Goal: Communication & Community: Answer question/provide support

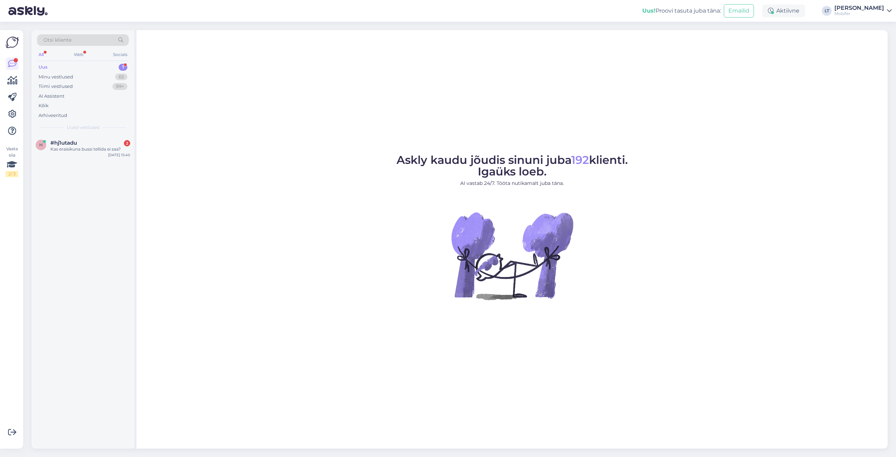
click at [44, 66] on div "Uus" at bounding box center [42, 67] width 9 height 7
click at [90, 142] on div "#hj1utadu 2" at bounding box center [90, 143] width 80 height 6
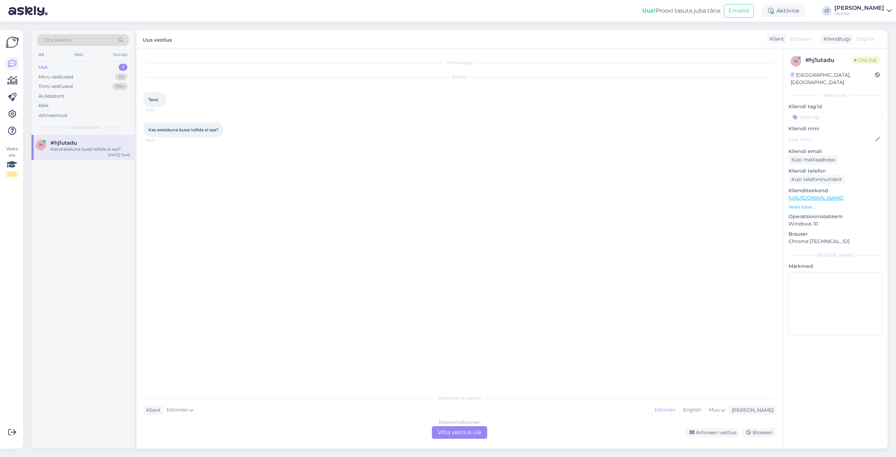
click at [457, 433] on div "Estonian to Estonian Võta vestlus üle" at bounding box center [459, 432] width 55 height 13
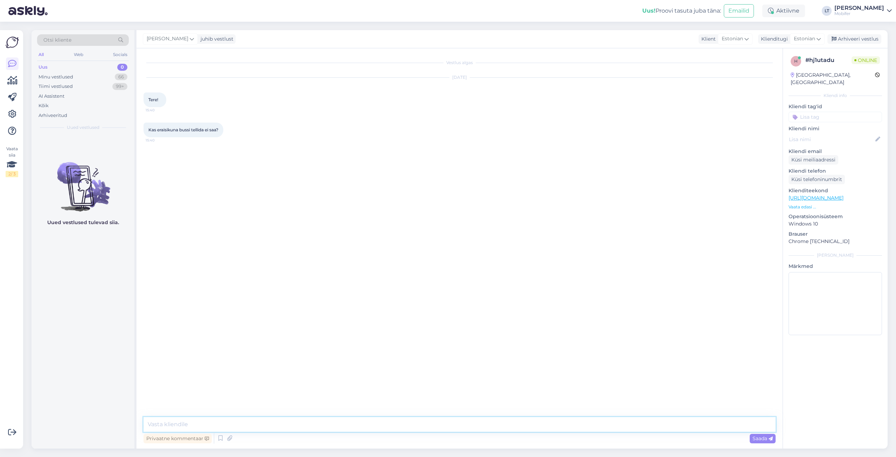
click at [220, 424] on textarea at bounding box center [459, 424] width 632 height 15
type textarea "Tere! Saab ikka."
type textarea "Teete lihtsalt tellimuse, [PERSON_NAME], et peaks kontot looma."
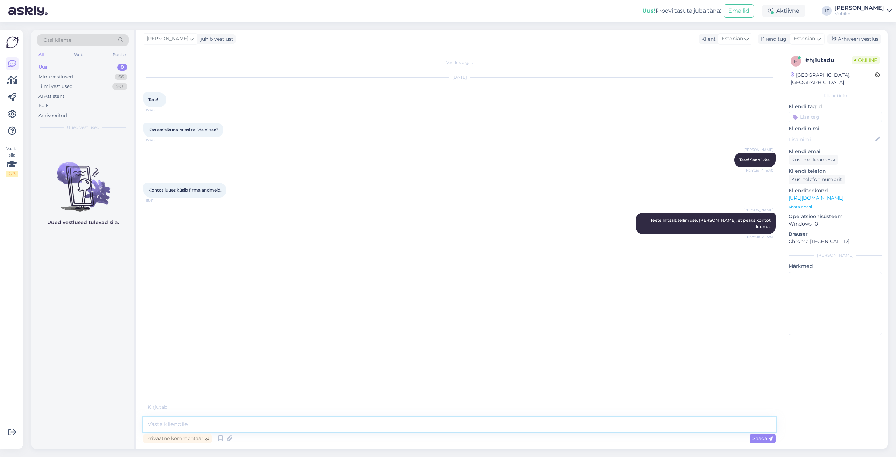
click at [183, 422] on textarea at bounding box center [459, 424] width 632 height 15
type textarea "K"
click at [189, 422] on textarea at bounding box center [459, 424] width 632 height 15
type textarea "Ä"
drag, startPoint x: 250, startPoint y: 424, endPoint x: 272, endPoint y: 405, distance: 29.0
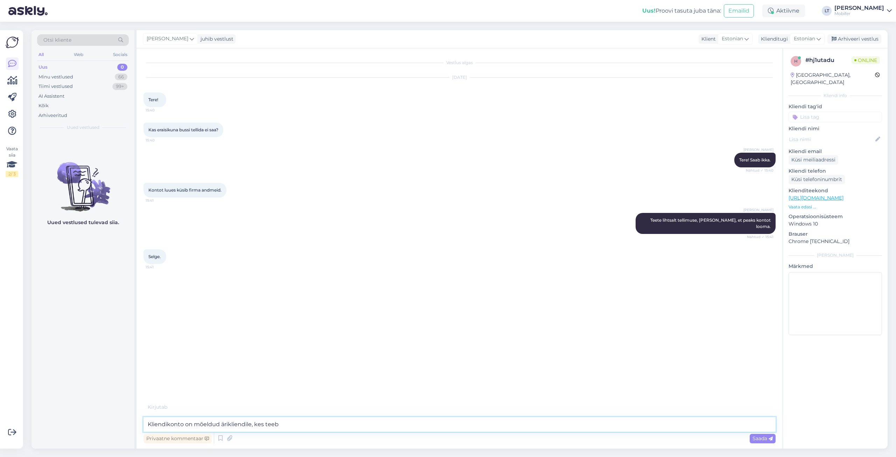
click at [251, 423] on textarea "Kliendikonto on mõeldud ärikliendile, kes teeb" at bounding box center [459, 424] width 632 height 15
type textarea "Kliendikonto on mõeldud ärikliendile/ettevõttele, kes teeb tellimusi ettevõttel…"
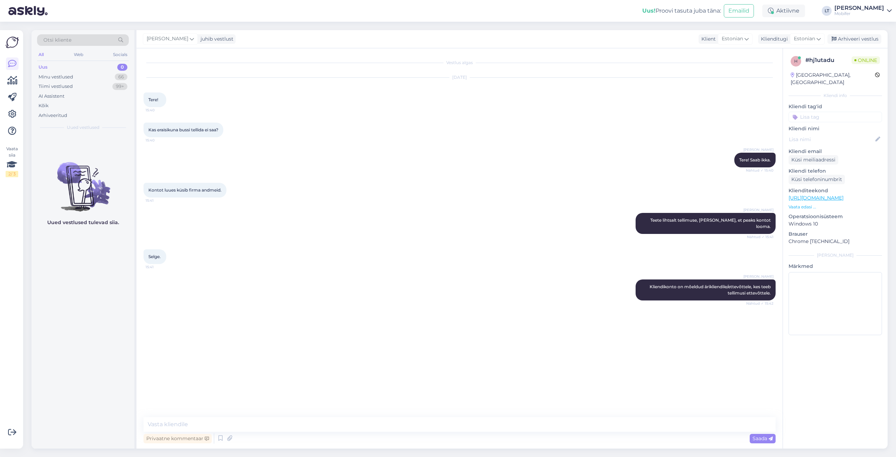
click at [801, 204] on p "Vaata edasi ..." at bounding box center [834, 207] width 93 height 6
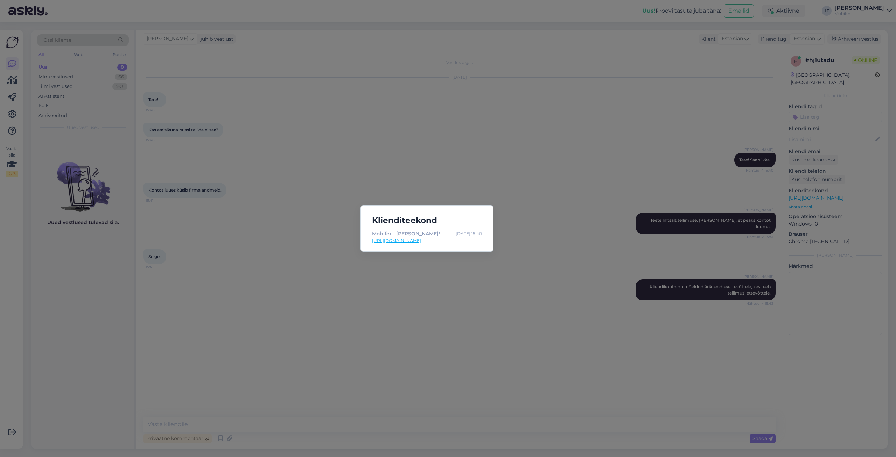
click at [869, 183] on div "Klienditeekond Mobifer - [PERSON_NAME]! [DATE] 15:40 [URL][DOMAIN_NAME]" at bounding box center [448, 228] width 896 height 457
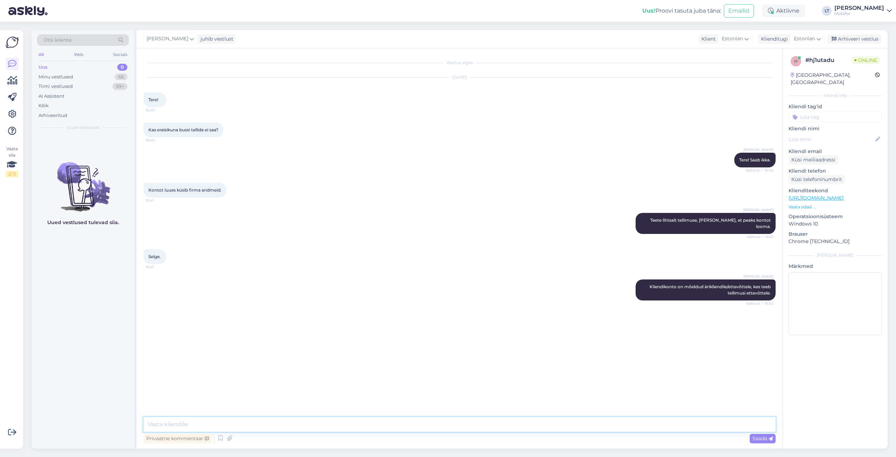
click at [175, 424] on textarea at bounding box center [459, 424] width 632 height 15
click at [171, 422] on textarea at bounding box center [459, 424] width 632 height 15
click at [183, 427] on textarea at bounding box center [459, 424] width 632 height 15
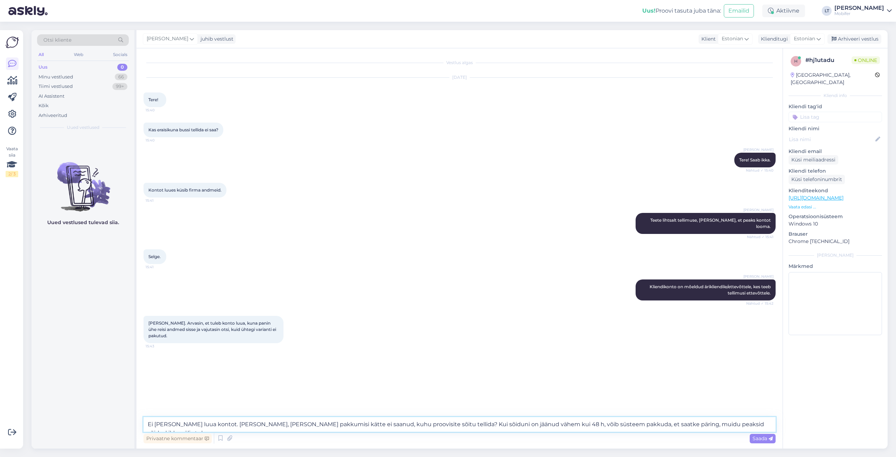
type textarea "Ei [PERSON_NAME] luua kontot. [PERSON_NAME], [PERSON_NAME] pakkumisi kätte ei s…"
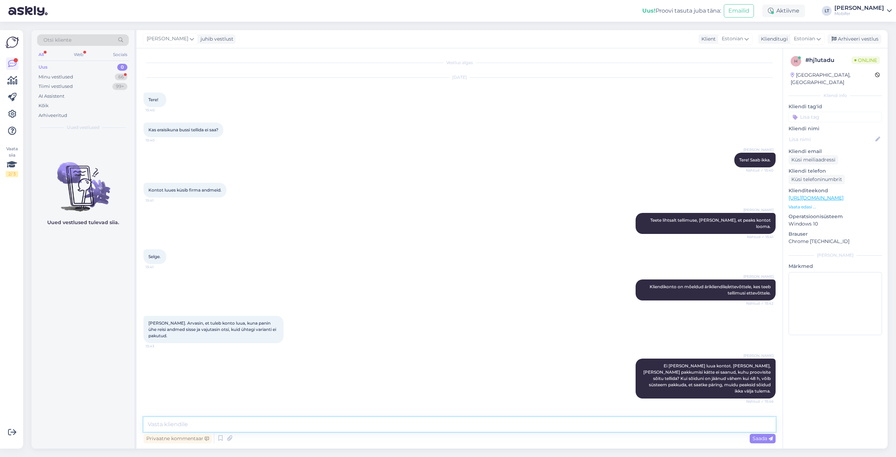
scroll to position [25, 0]
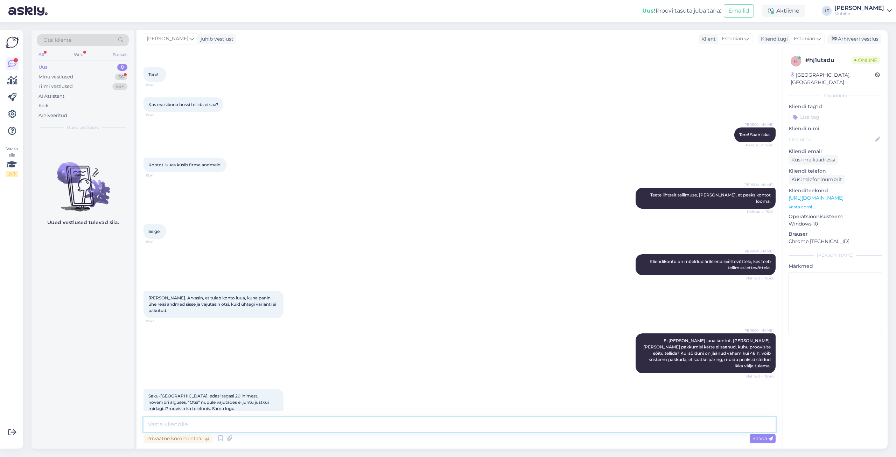
click at [222, 424] on textarea at bounding box center [459, 424] width 632 height 15
click at [209, 427] on textarea at bounding box center [459, 424] width 632 height 15
type textarea "Kas sisestasite inimeste arvu, kõik kuupäevad ja tagasisõidu kellaajad ka ilust…"
click at [402, 422] on textarea "Kas sisestasite inimeste arvu, kõik kuupäevad ja tagasisõidu kellaajad ka ilust…" at bounding box center [459, 424] width 632 height 15
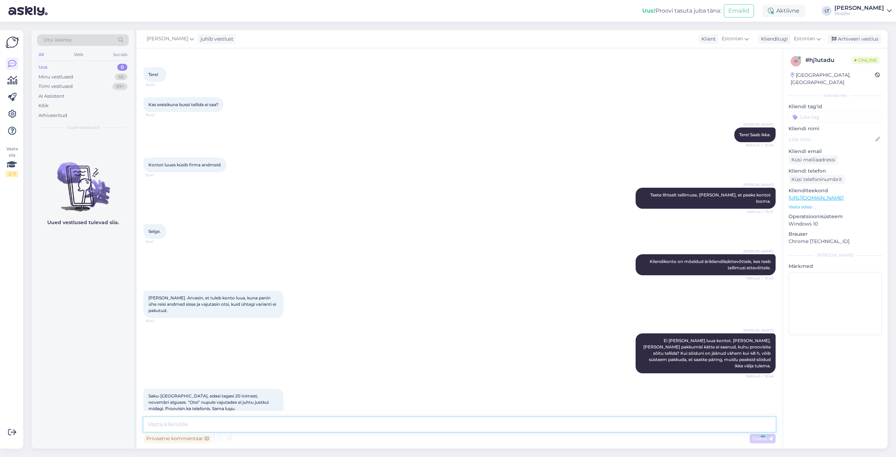
scroll to position [62, 0]
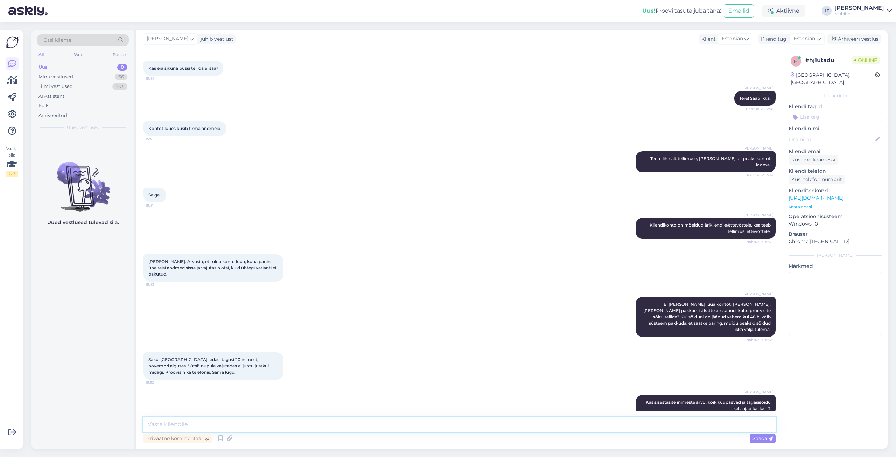
click at [210, 424] on textarea at bounding box center [459, 424] width 632 height 15
paste textarea "[URL][DOMAIN_NAME]"
type textarea "Tegin ühe lihtsa näidise - [URL][DOMAIN_NAME]"
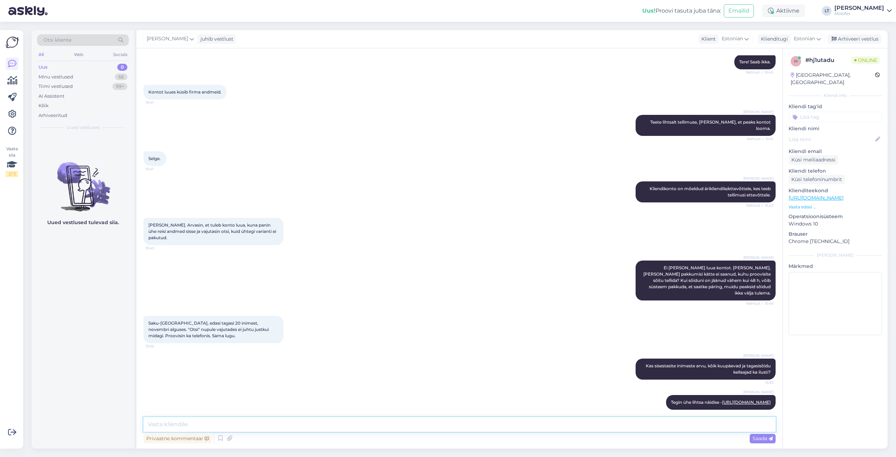
click at [211, 421] on textarea at bounding box center [459, 424] width 632 height 15
type textarea "K"
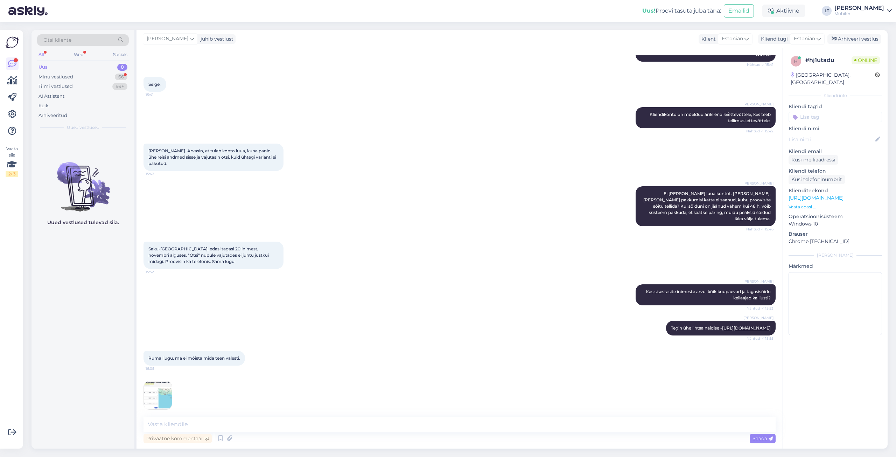
click at [161, 383] on img at bounding box center [158, 395] width 28 height 28
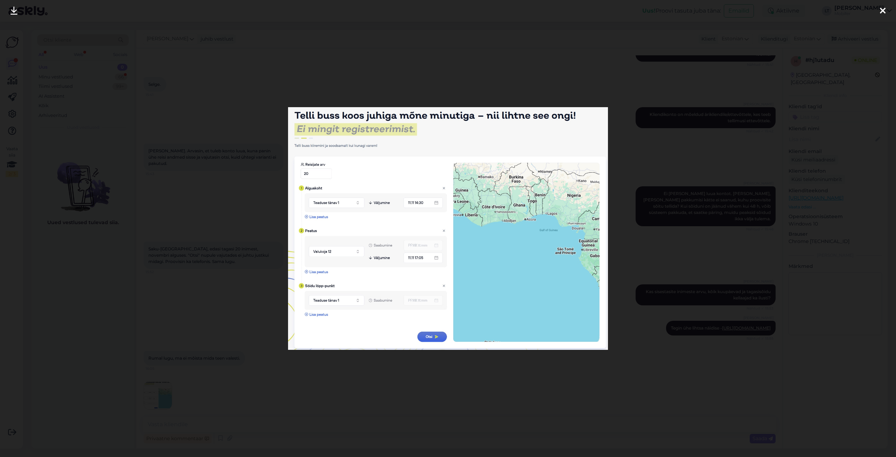
click at [882, 11] on icon at bounding box center [883, 11] width 6 height 9
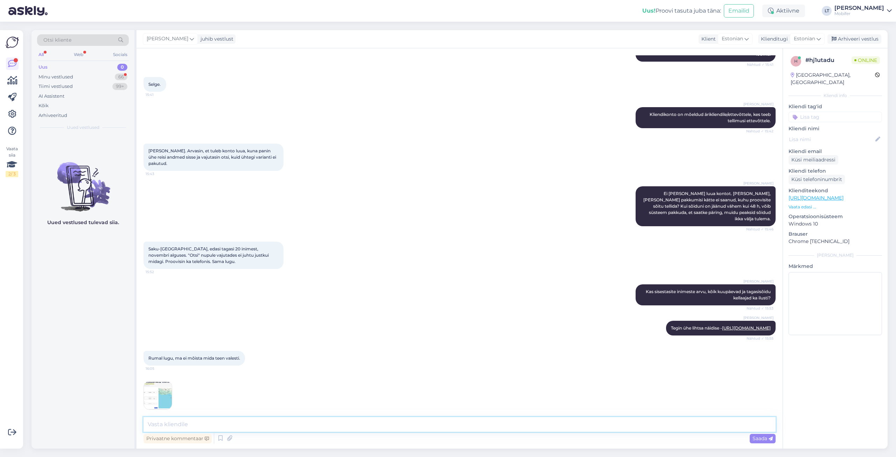
click at [212, 424] on textarea at bounding box center [459, 424] width 632 height 15
type textarea "Üks hetk, kohe proovin ise ka antud andmetega."
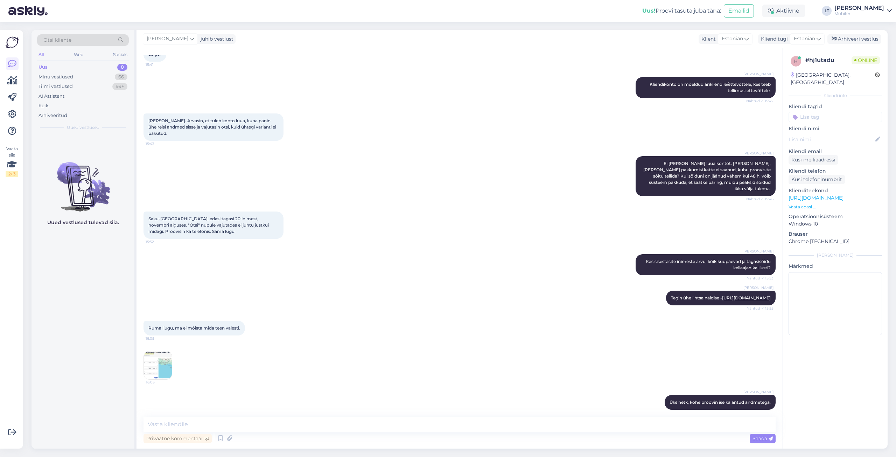
click at [167, 359] on img at bounding box center [158, 365] width 28 height 28
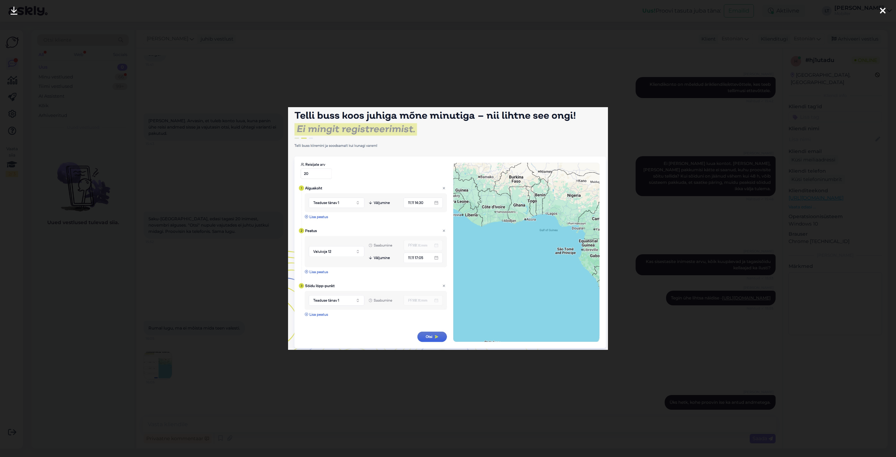
scroll to position [232, 0]
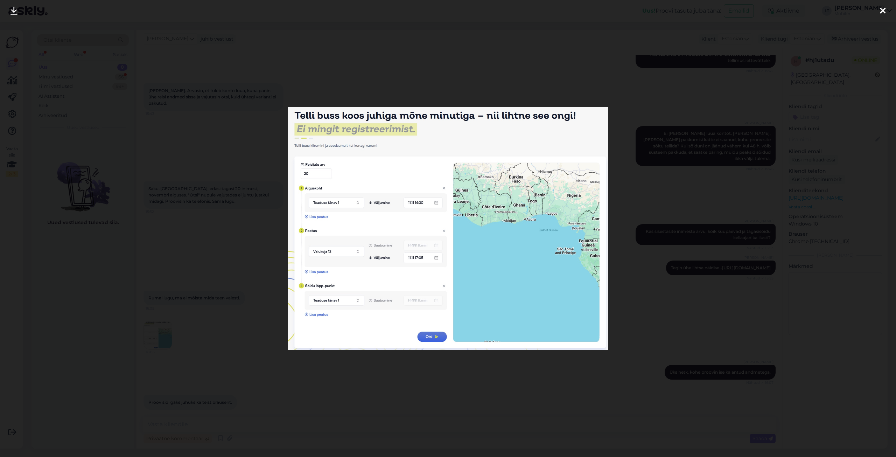
click at [881, 10] on icon at bounding box center [883, 11] width 6 height 9
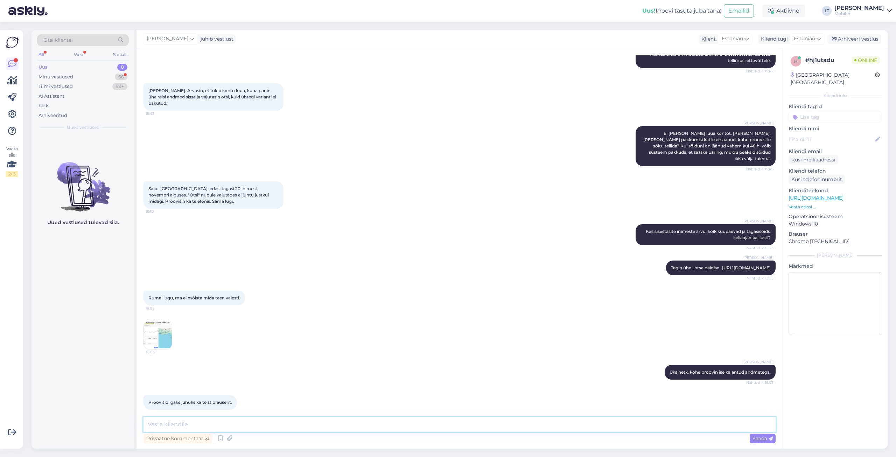
click at [191, 427] on textarea at bounding box center [459, 424] width 632 height 15
type textarea "See ei [PERSON_NAME] viga, kohe uurin milles asi. Mulle tundub, et siin on tege…"
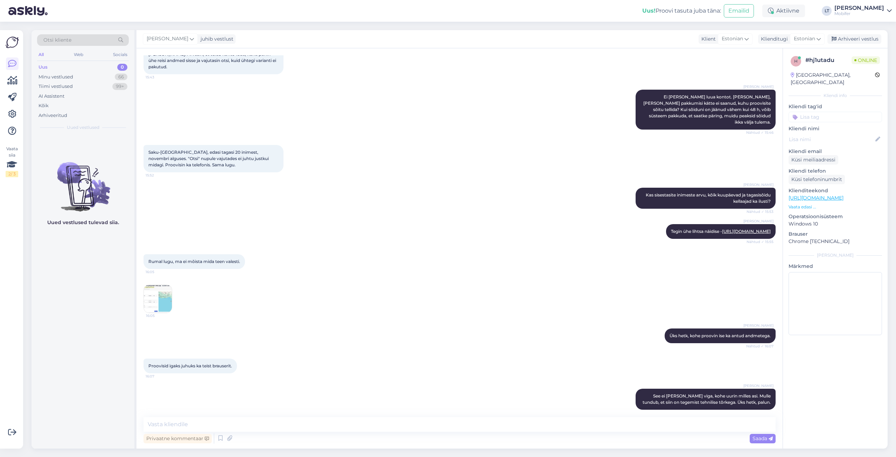
click at [165, 293] on img at bounding box center [158, 298] width 28 height 28
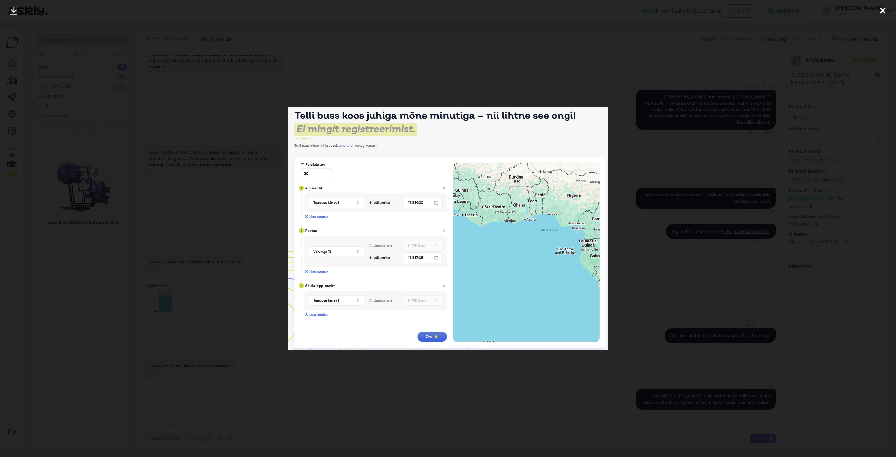
click at [882, 10] on icon at bounding box center [883, 11] width 6 height 9
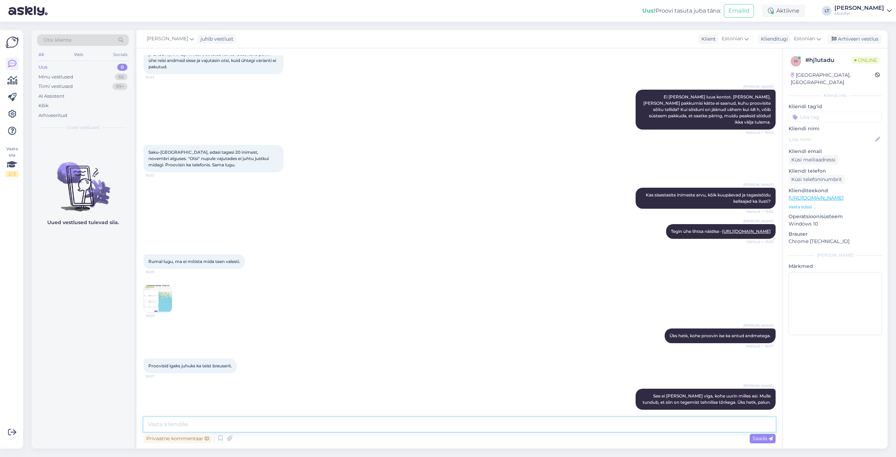
click at [159, 424] on textarea at bounding box center [459, 424] width 632 height 15
click at [153, 426] on textarea at bounding box center [459, 424] width 632 height 15
click at [723, 423] on textarea "Meie tehniline tiim tegeleb. Kui te hetkel ei saa rohkem oodata, siis ma soovit…" at bounding box center [459, 424] width 632 height 15
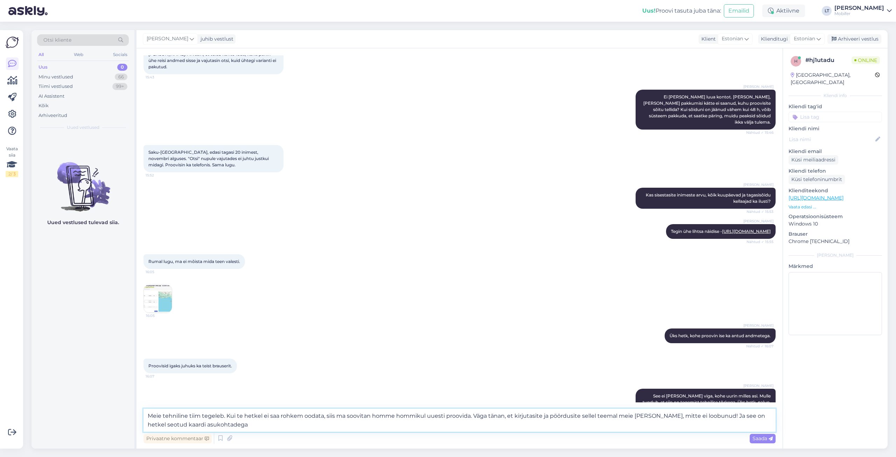
click at [723, 415] on textarea "Meie tehniline tiim tegeleb. Kui te hetkel ei saa rohkem oodata, siis ma soovit…" at bounding box center [459, 419] width 632 height 23
click at [234, 424] on textarea "Meie tehniline tiim tegeleb. Kui te hetkel ei saa rohkem oodata, siis ma soovit…" at bounding box center [459, 419] width 632 height 23
click at [507, 424] on textarea "Meie tehniline tiim tegeleb. Kui te hetkel ei saa rohkem oodata, siis ma soovit…" at bounding box center [459, 419] width 632 height 23
type textarea "Meie tehniline tiim tegeleb. Kui te hetkel ei saa rohkem oodata, siis ma soovit…"
click at [649, 426] on textarea "Meie tehniline tiim tegeleb. Kui te hetkel ei saa rohkem oodata, siis ma soovit…" at bounding box center [459, 419] width 632 height 23
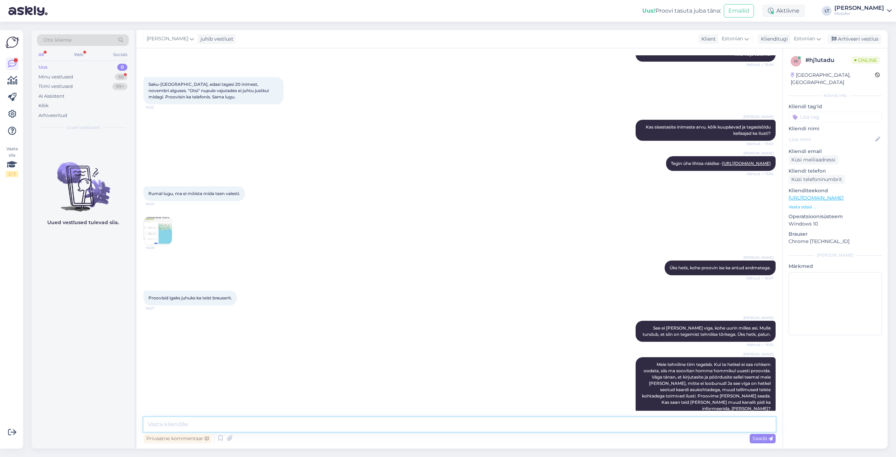
scroll to position [379, 0]
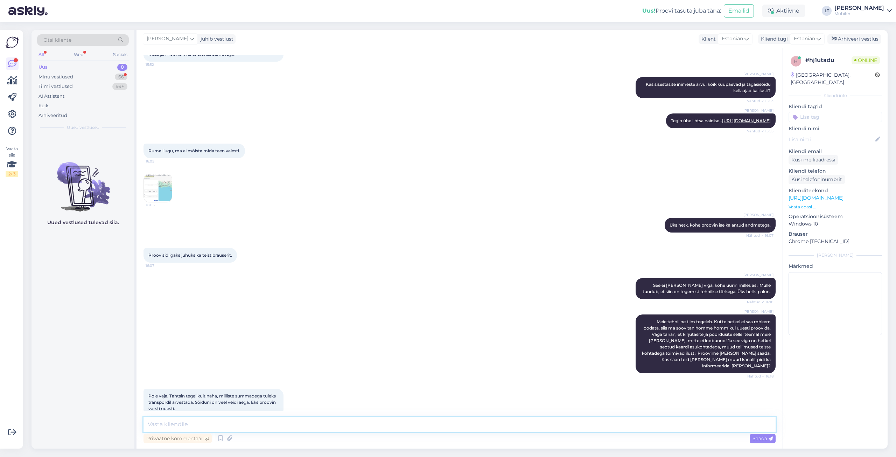
click at [207, 426] on textarea at bounding box center [459, 424] width 632 height 15
click at [188, 425] on textarea at bounding box center [459, 424] width 632 height 15
paste textarea "[URL][DOMAIN_NAME]"
type textarea "Hästi, teeme nii! Palun proovige siis uuesti. Hetkel proovisin analoogset pärin…"
